Goal: Task Accomplishment & Management: Complete application form

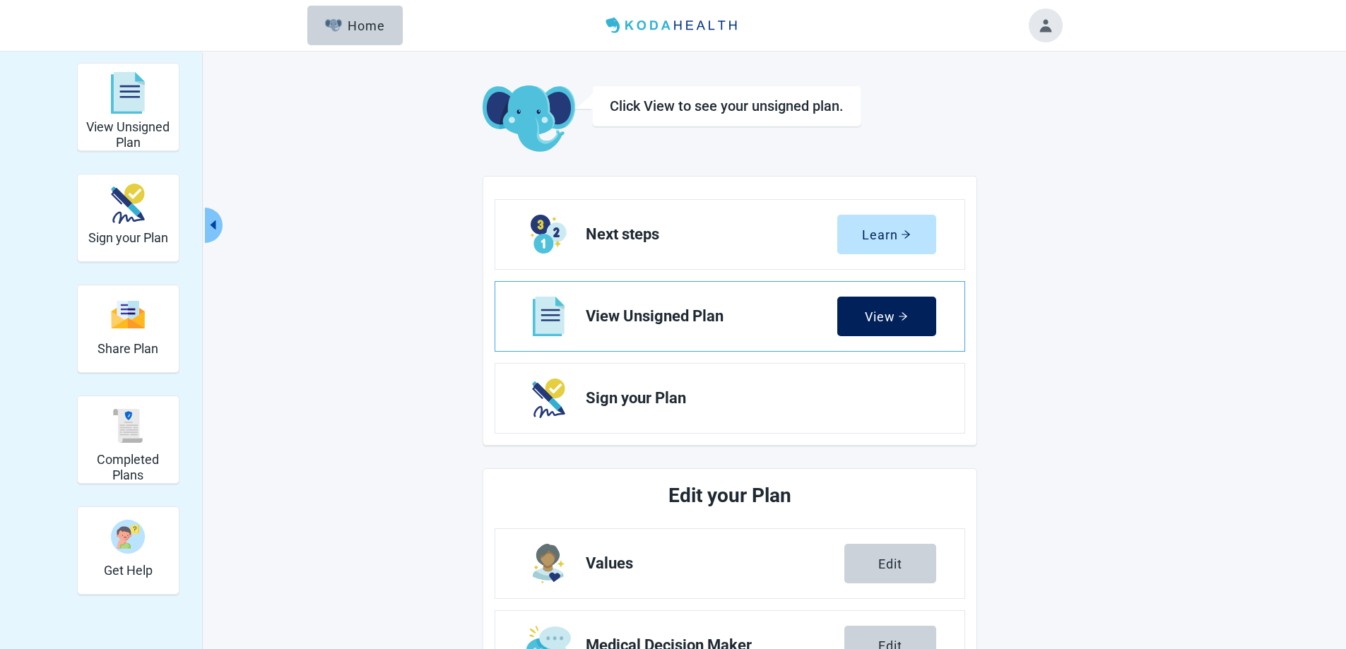
click at [883, 313] on div "View" at bounding box center [886, 316] width 43 height 14
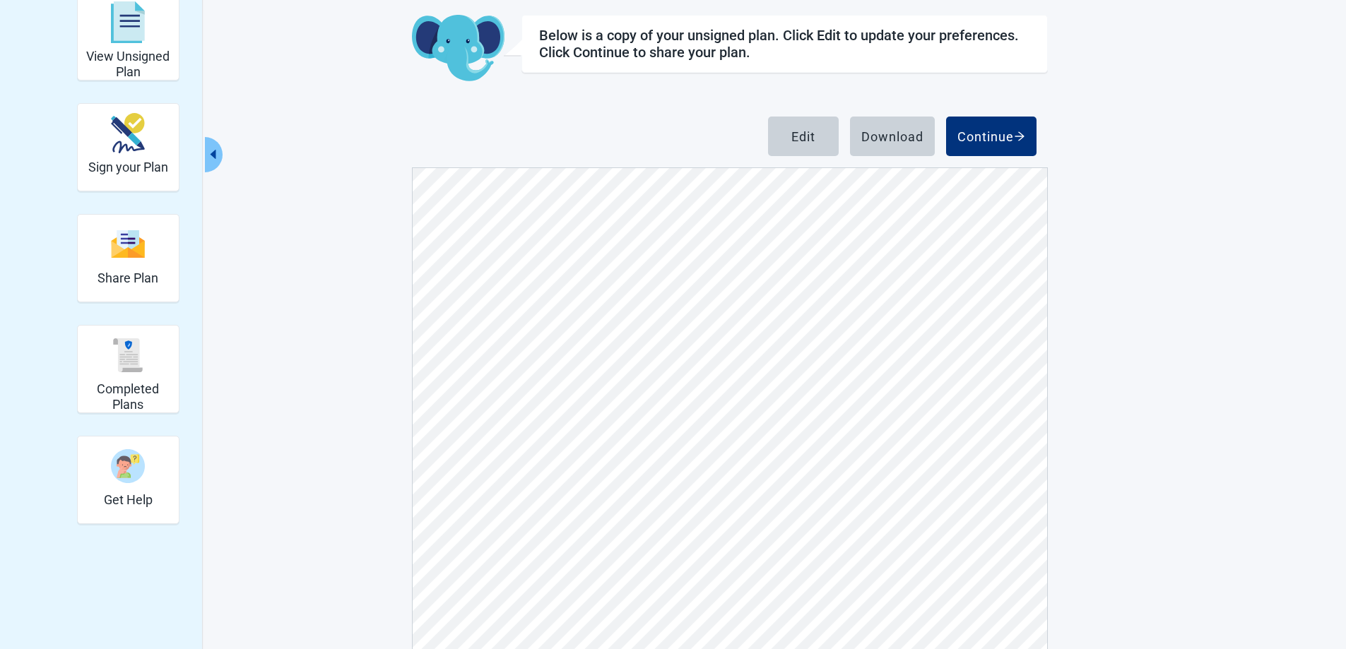
scroll to position [132, 0]
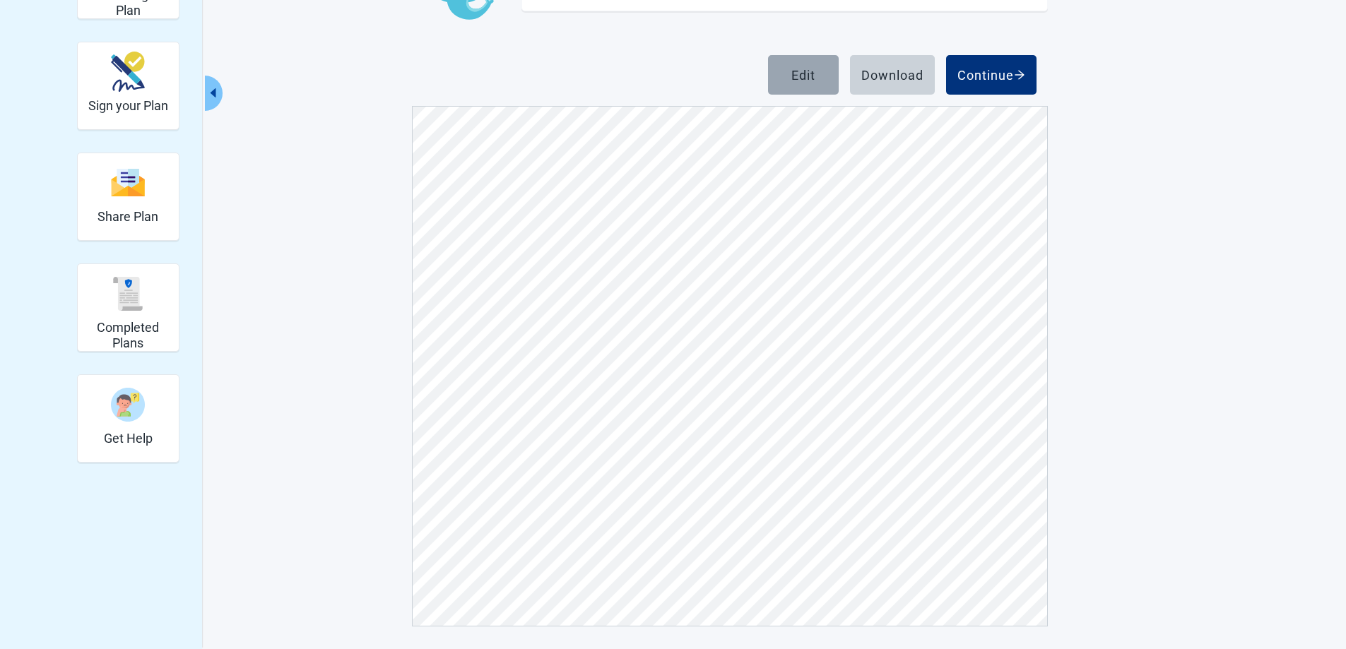
click at [808, 73] on div "Edit" at bounding box center [803, 75] width 24 height 14
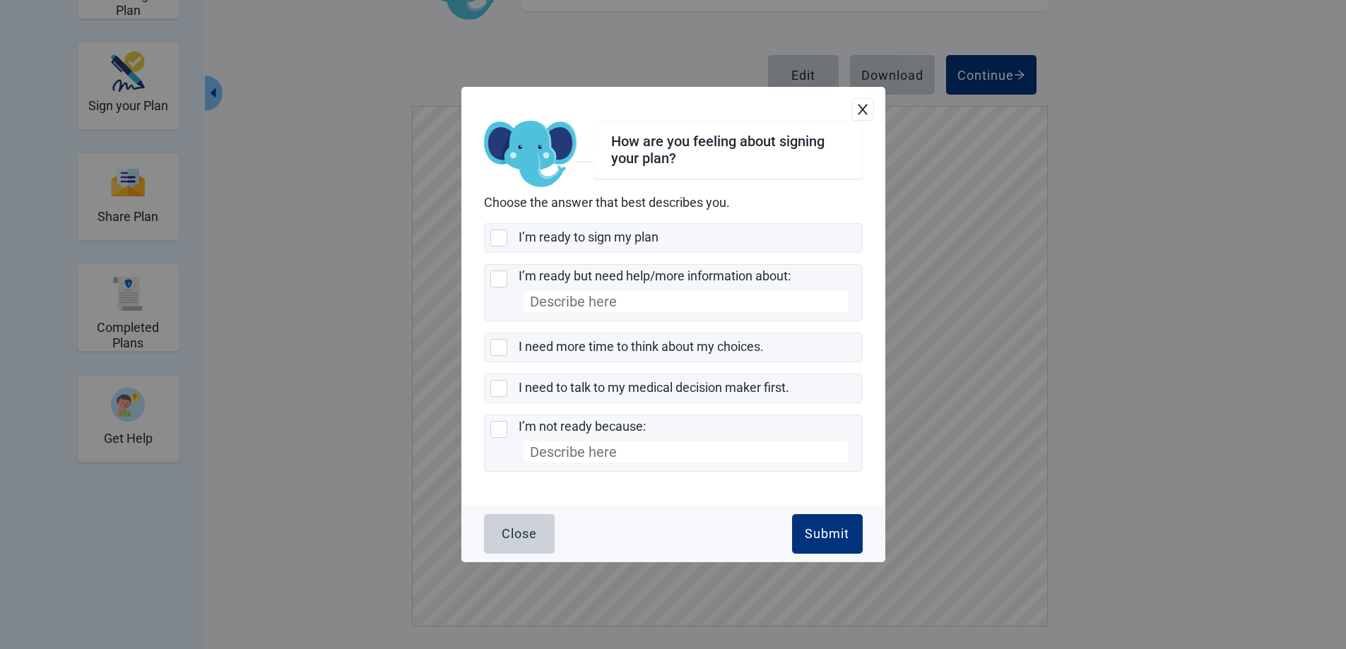
click at [1178, 163] on div "How are you feeling about signing your plan? Choose the answer that best descri…" at bounding box center [673, 324] width 1346 height 649
drag, startPoint x: 519, startPoint y: 541, endPoint x: 755, endPoint y: 414, distance: 268.1
click at [519, 541] on div "Close" at bounding box center [519, 534] width 35 height 14
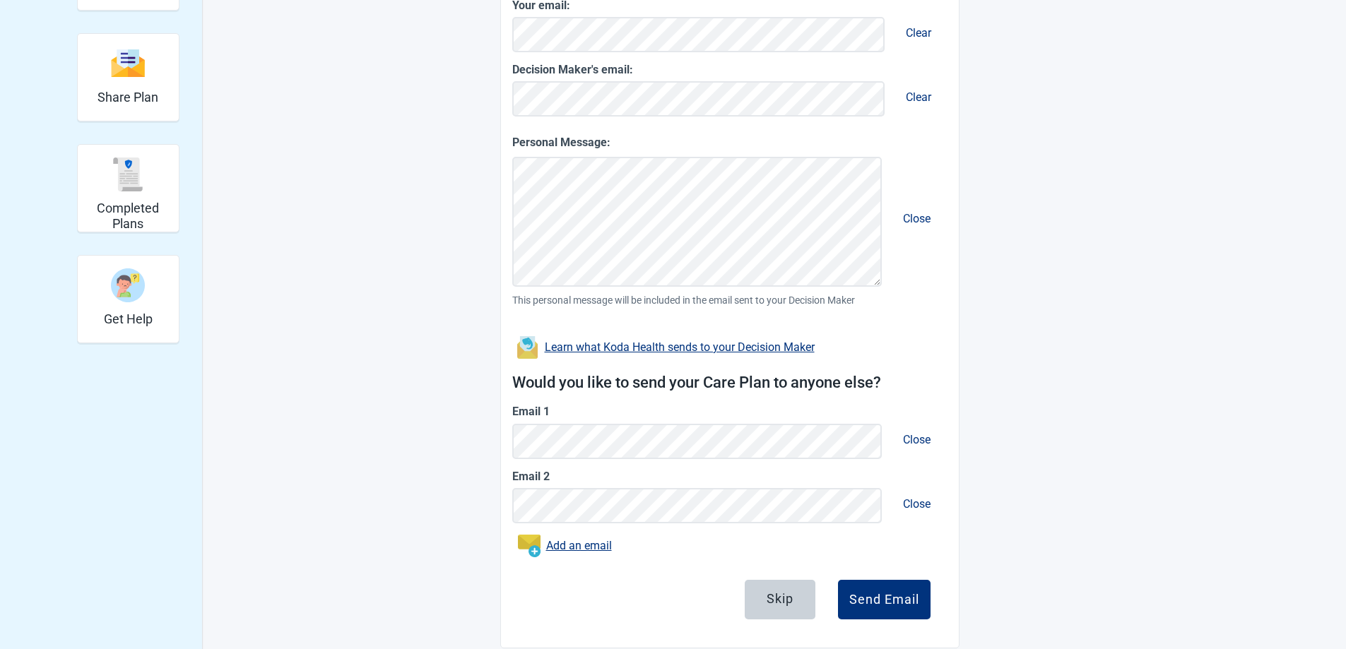
scroll to position [273, 0]
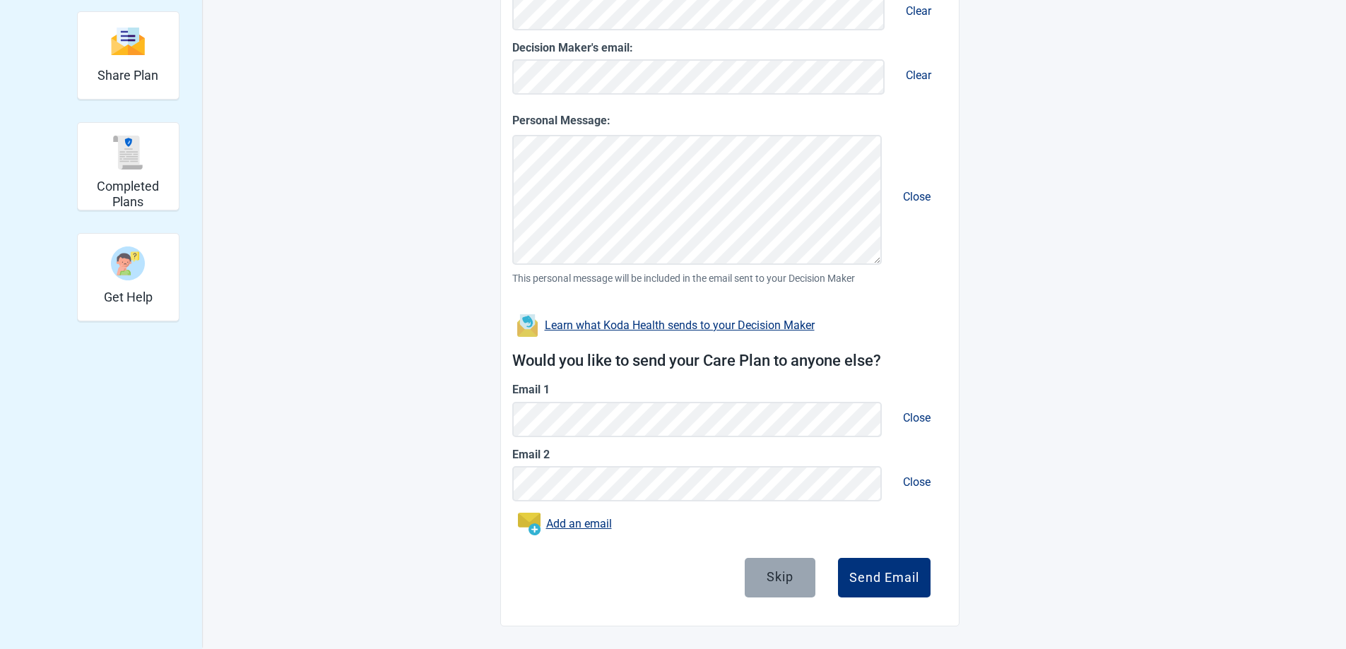
click at [772, 579] on div "Skip" at bounding box center [780, 577] width 27 height 14
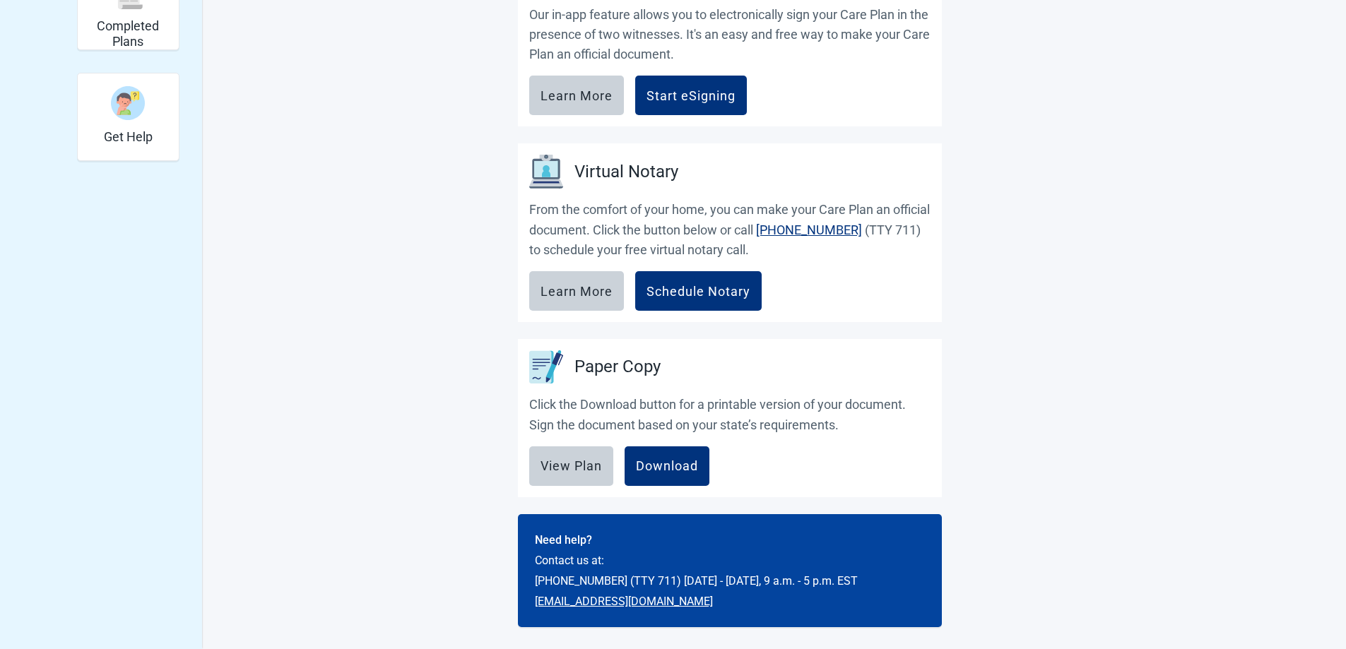
scroll to position [435, 0]
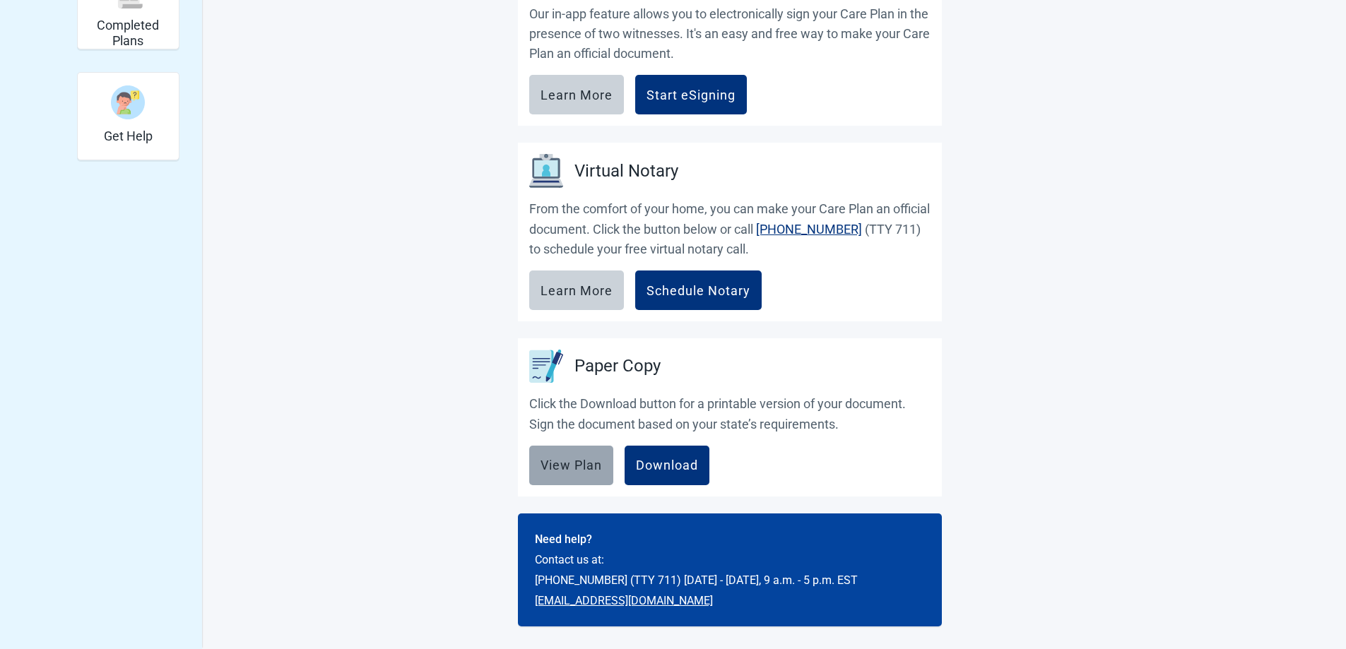
click at [587, 460] on div "View Plan" at bounding box center [571, 466] width 61 height 14
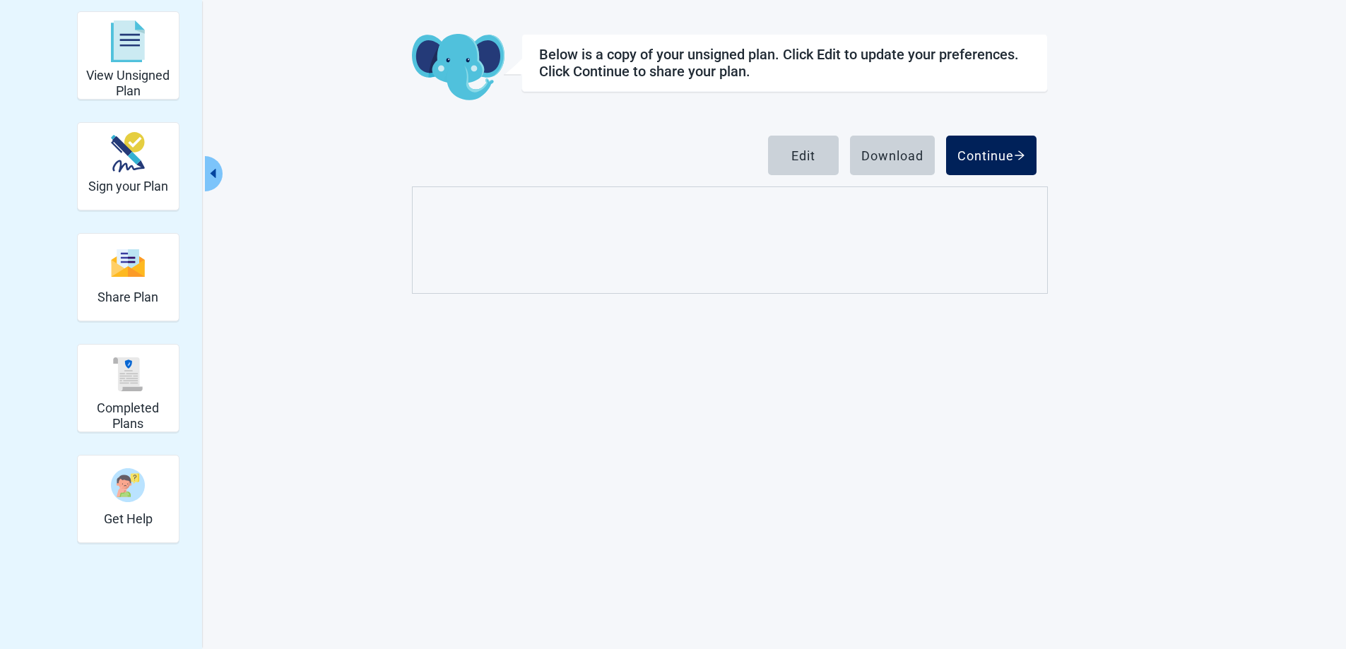
scroll to position [132, 0]
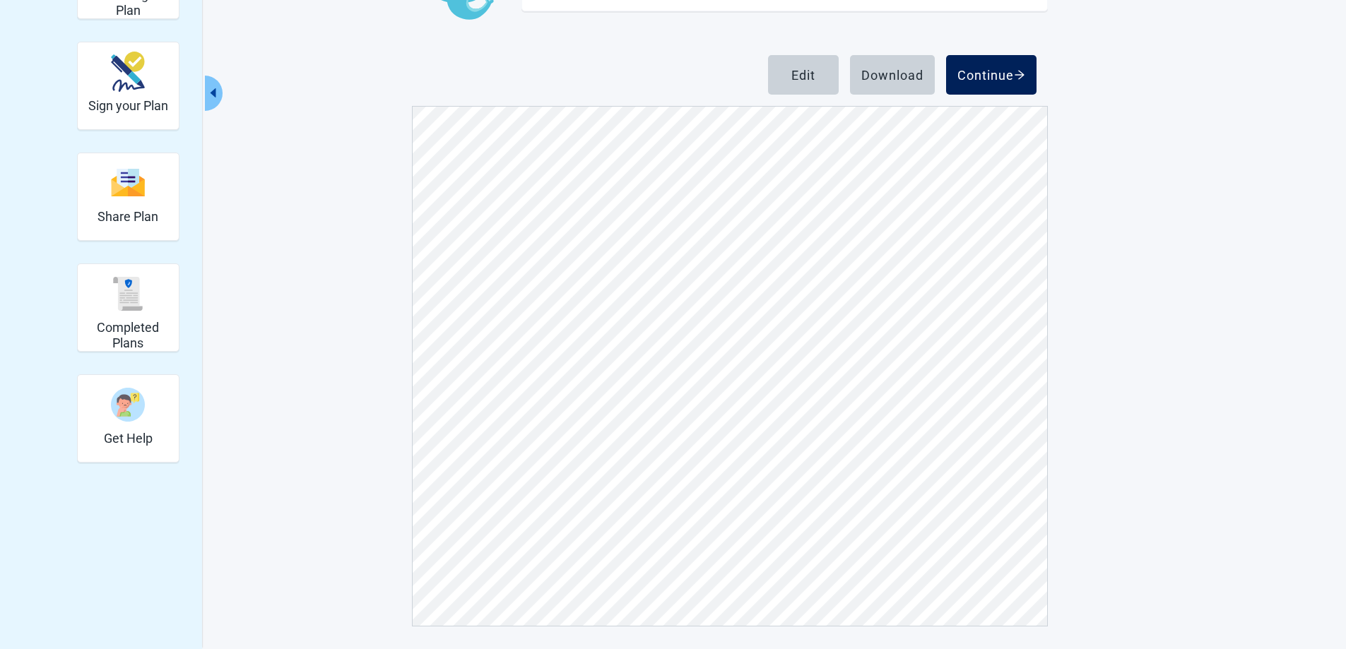
click at [989, 76] on div "Continue" at bounding box center [991, 75] width 68 height 14
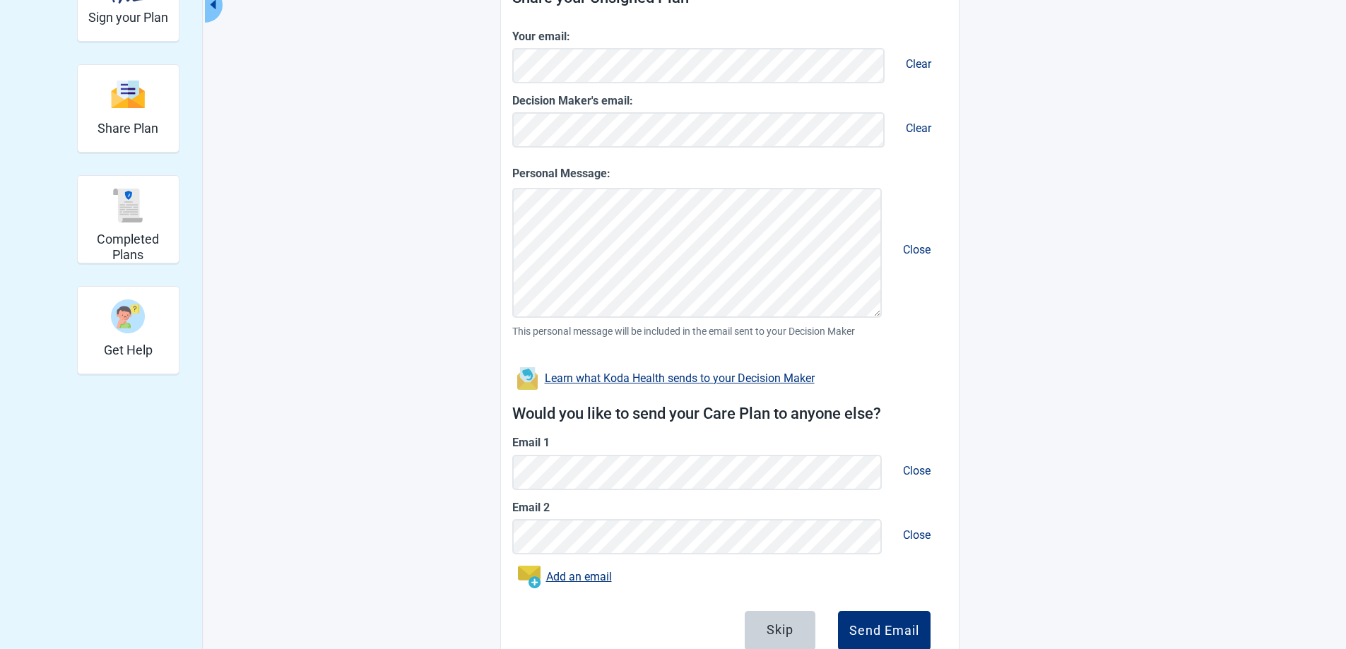
scroll to position [273, 0]
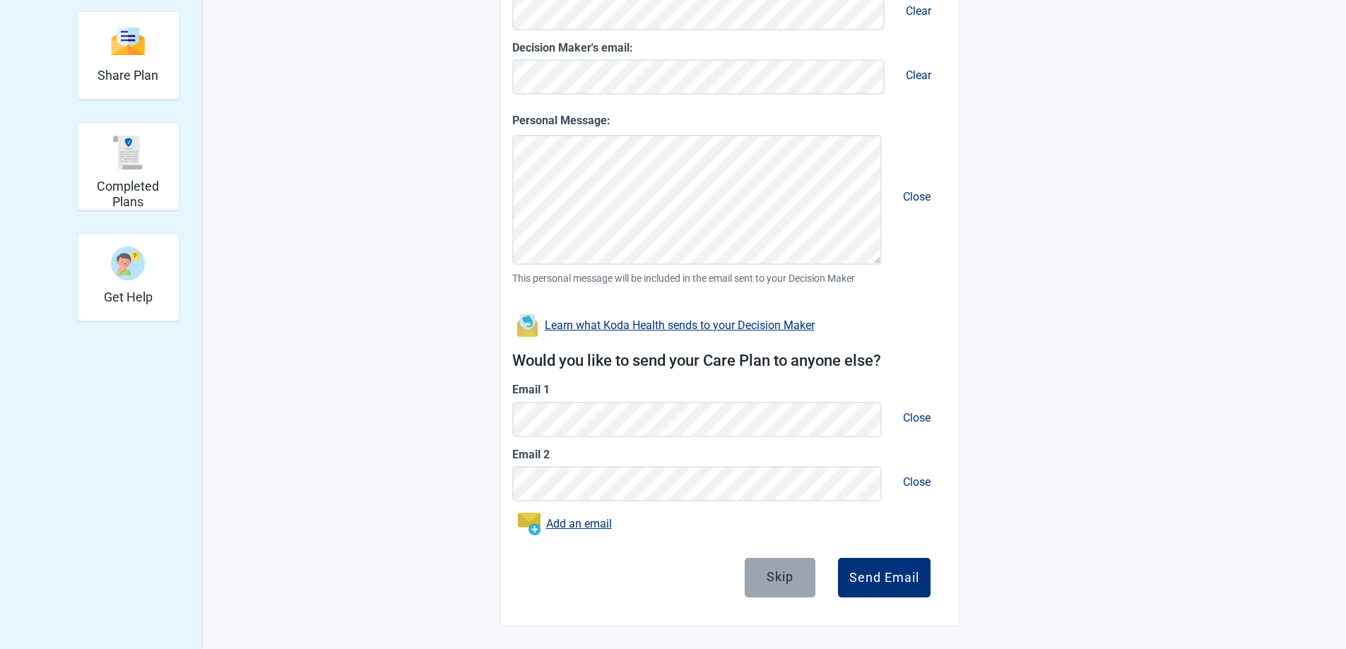
click at [769, 582] on div "Skip" at bounding box center [780, 577] width 27 height 14
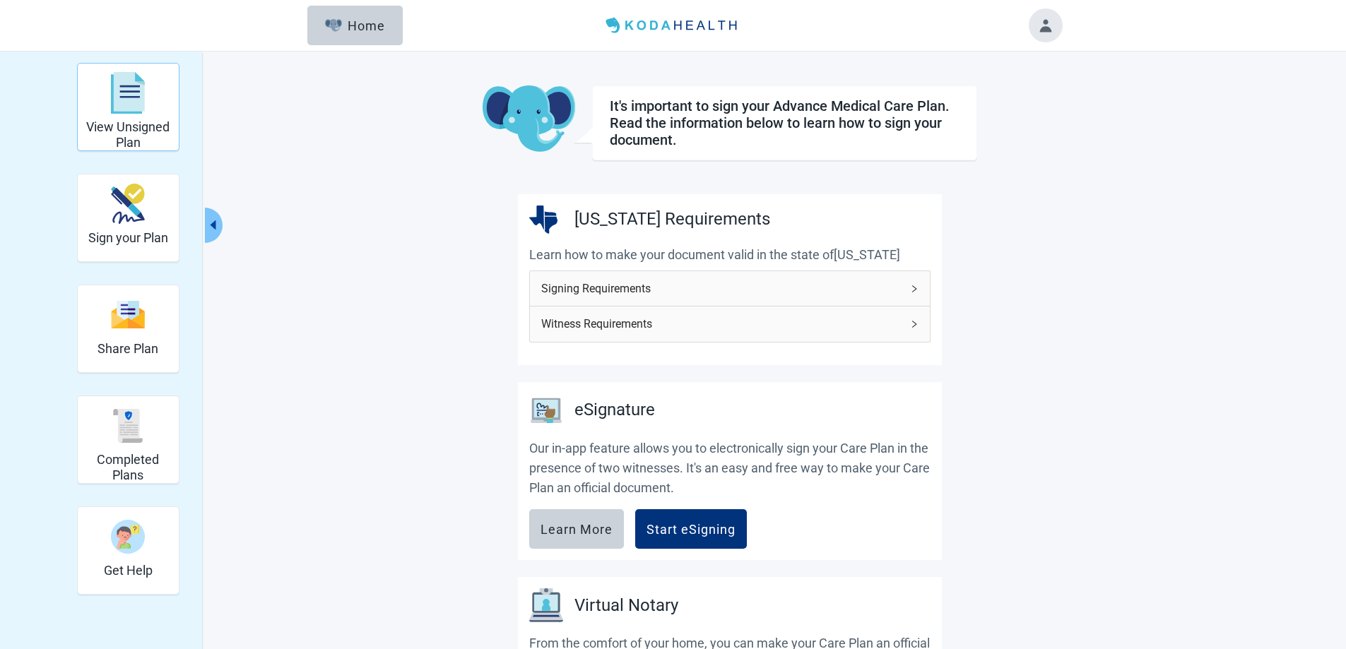
click at [126, 95] on img "View Unsigned Plan" at bounding box center [128, 93] width 34 height 42
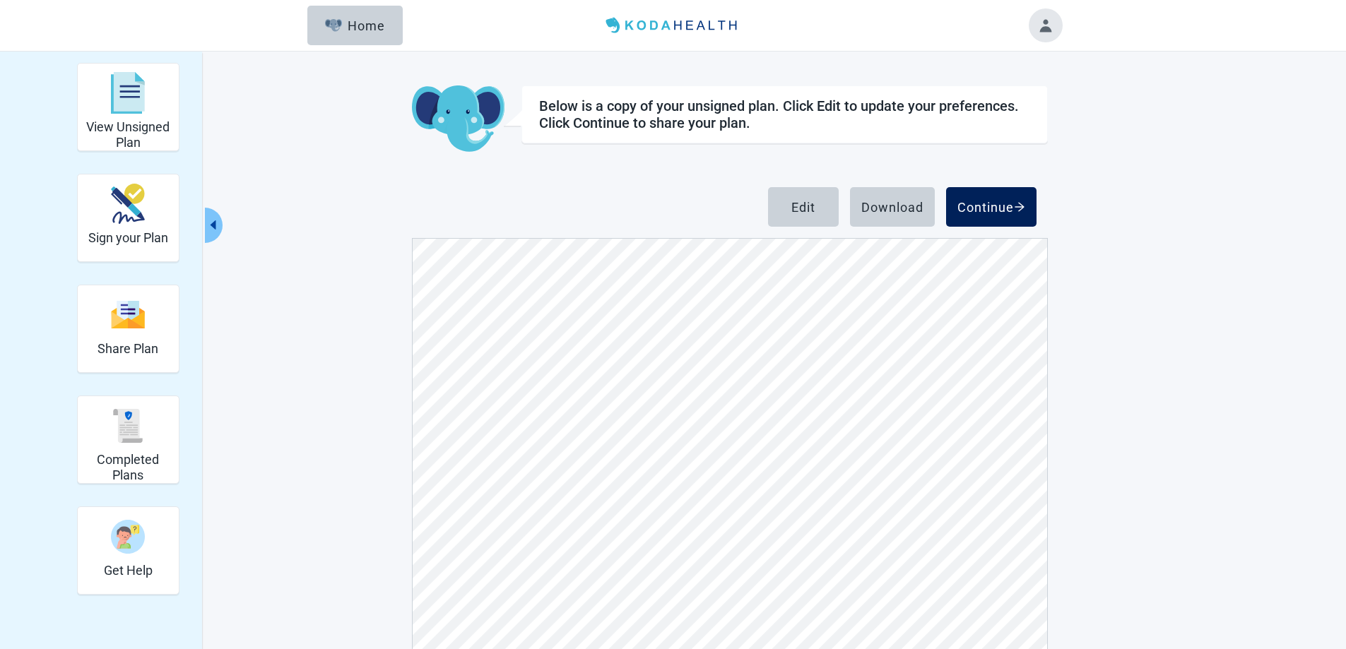
click at [969, 206] on div "Continue" at bounding box center [991, 207] width 68 height 14
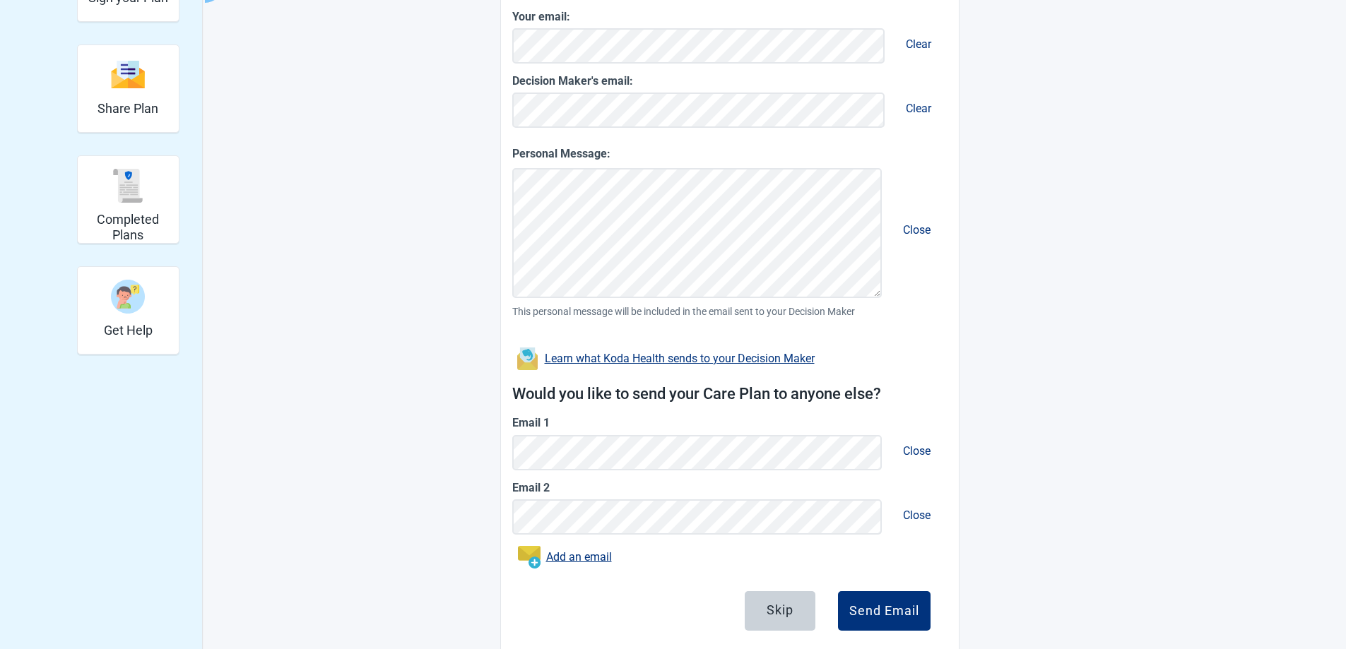
scroll to position [273, 0]
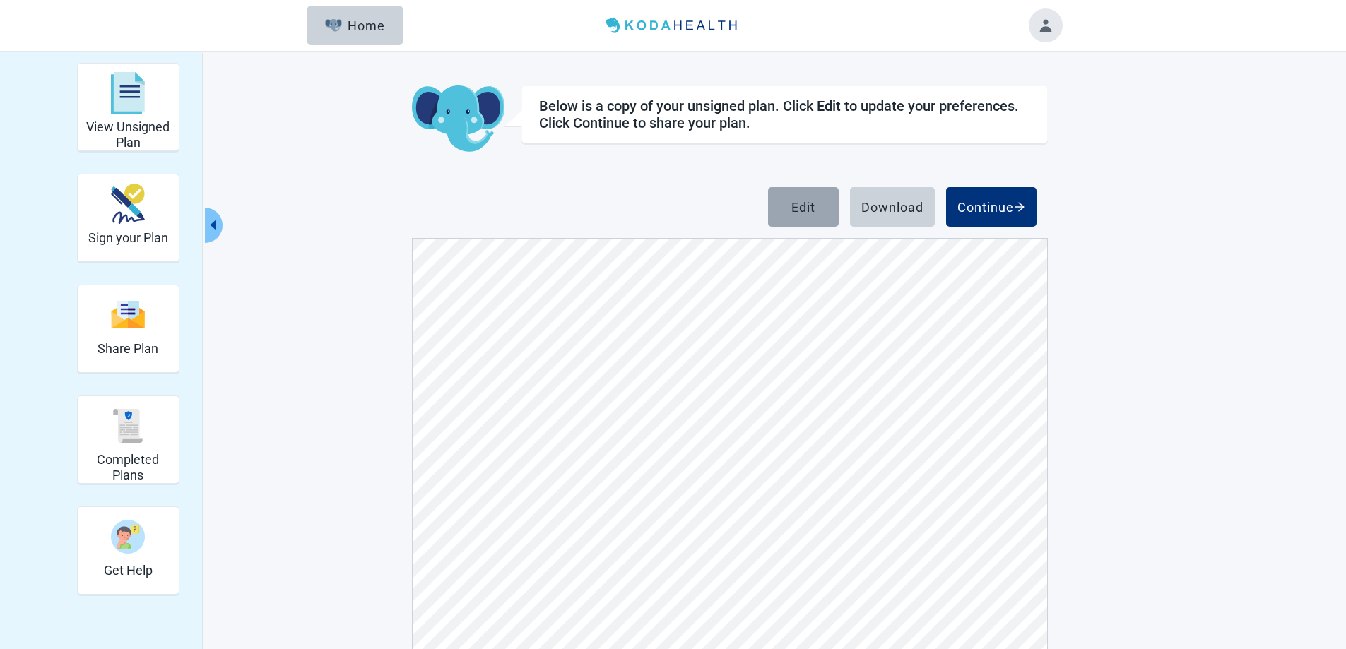
click at [801, 202] on div "Edit" at bounding box center [803, 207] width 24 height 14
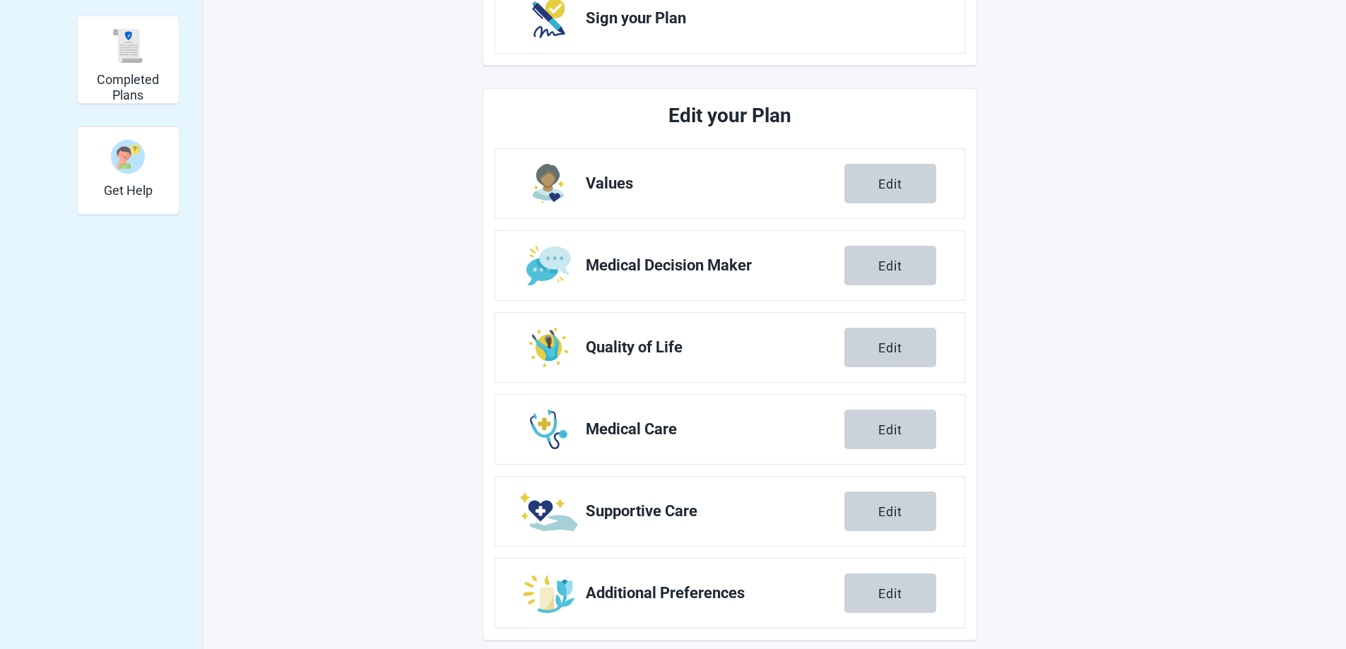
scroll to position [394, 0]
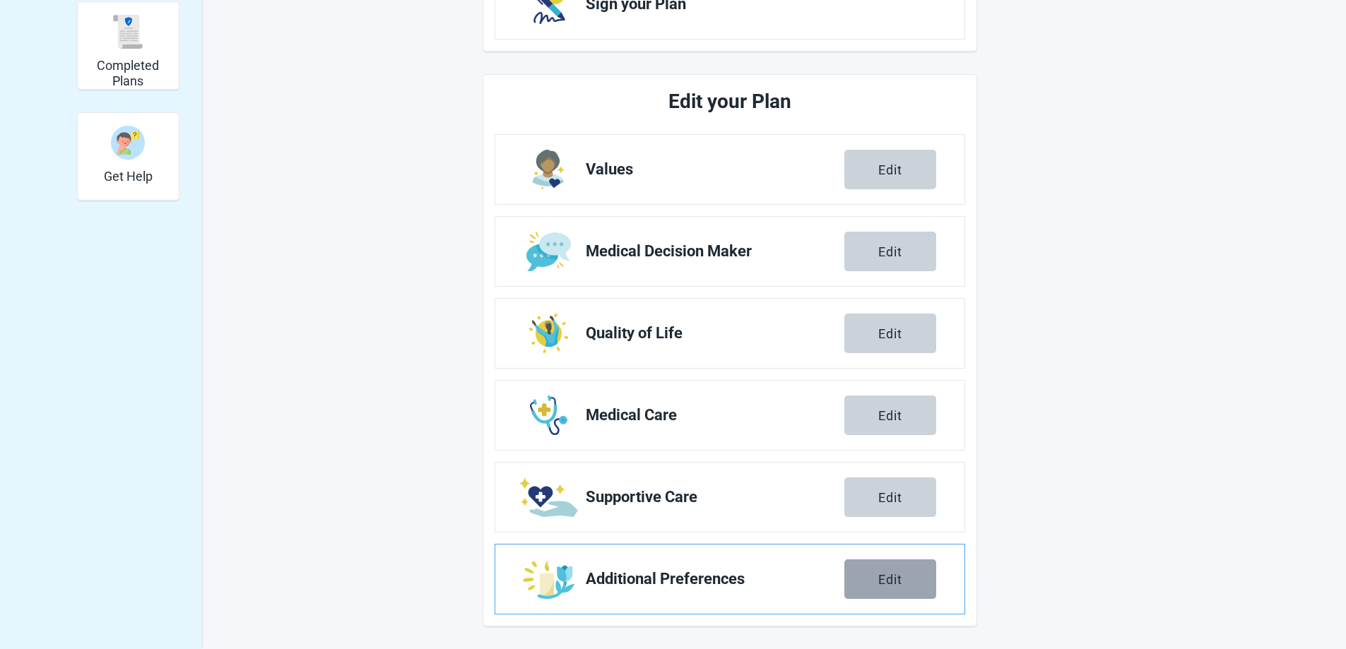
click at [898, 580] on div "Edit" at bounding box center [890, 579] width 24 height 14
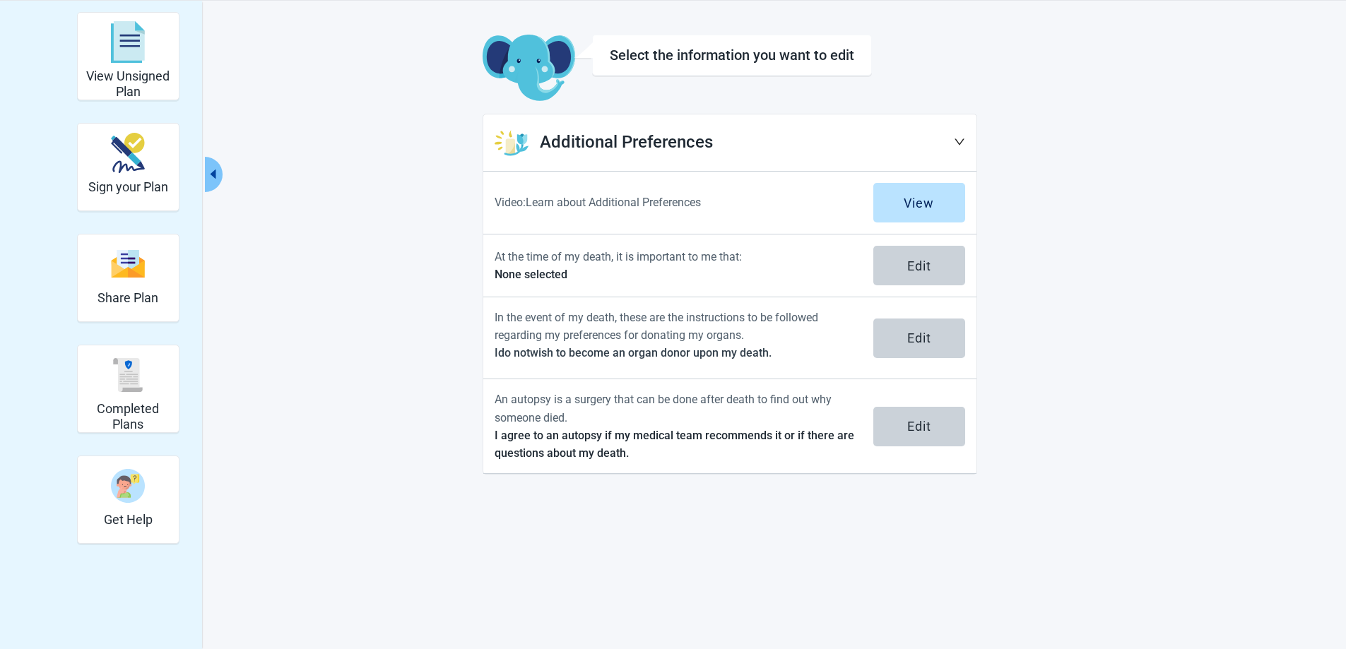
scroll to position [52, 0]
click at [127, 40] on img "View Unsigned Plan" at bounding box center [128, 41] width 34 height 42
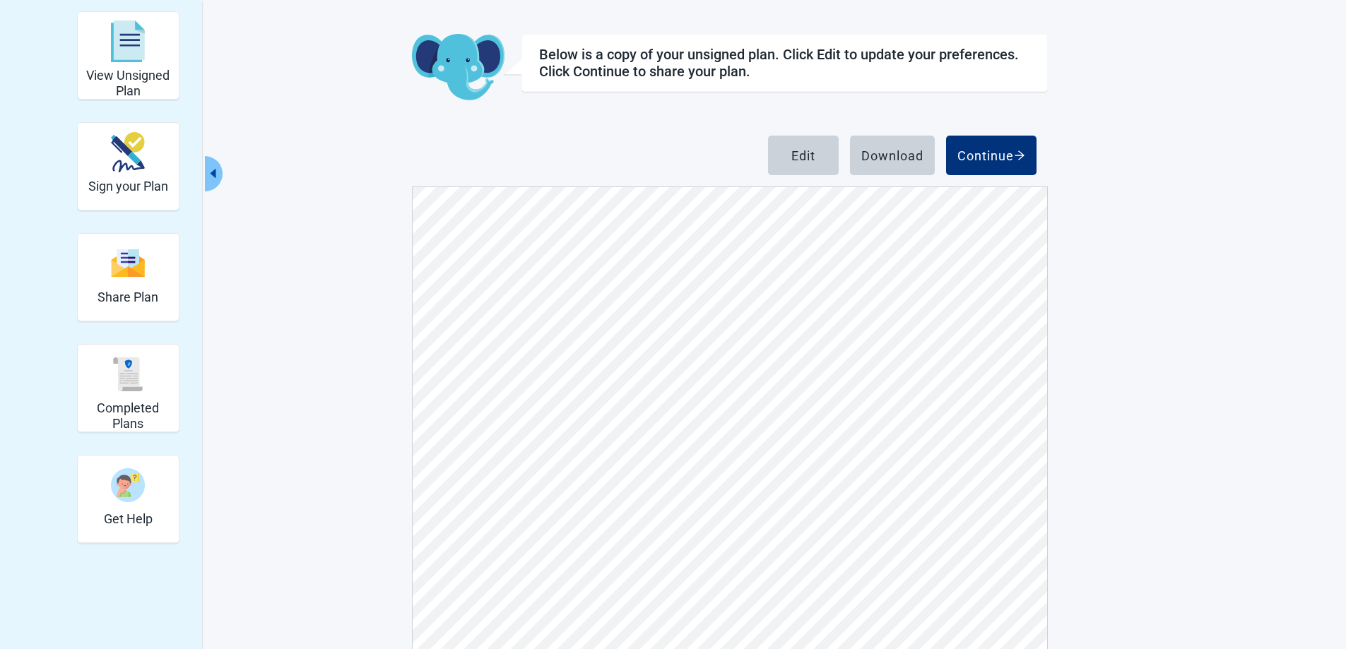
scroll to position [11942, 0]
